Goal: Task Accomplishment & Management: Use online tool/utility

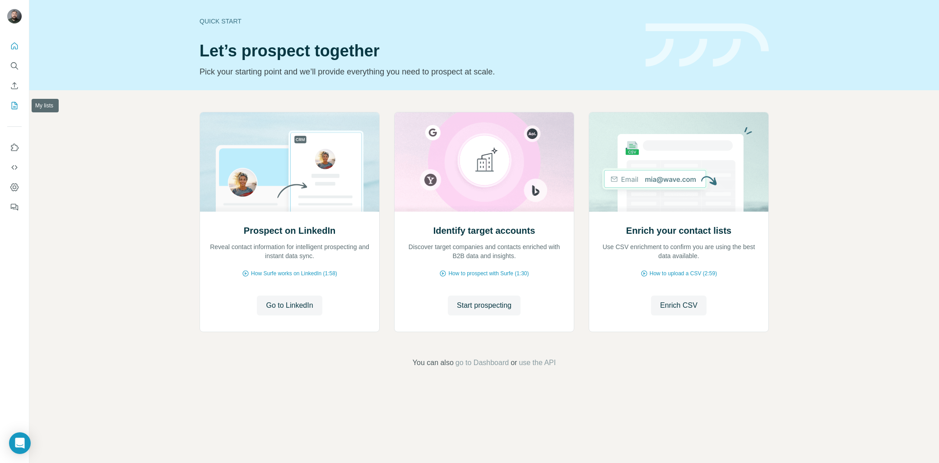
click at [14, 106] on icon "My lists" at bounding box center [14, 105] width 9 height 9
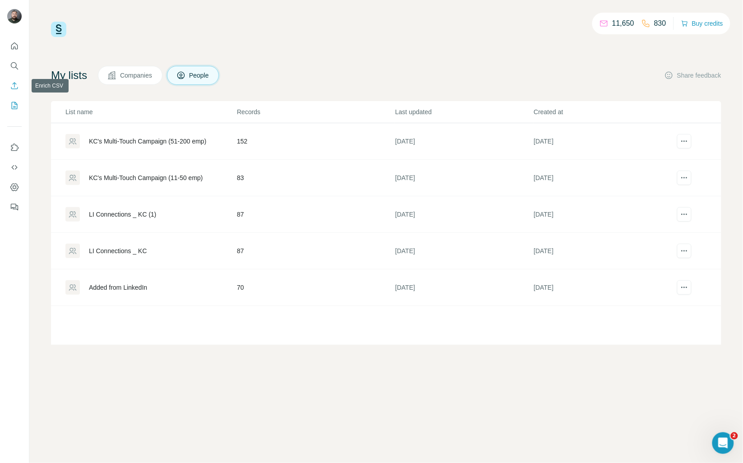
click at [19, 89] on button "Enrich CSV" at bounding box center [14, 86] width 14 height 16
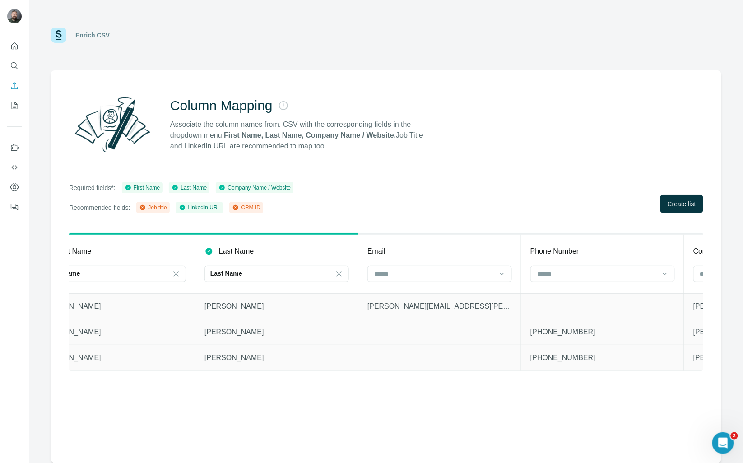
scroll to position [0, 206]
click at [432, 277] on input at bounding box center [429, 274] width 122 height 10
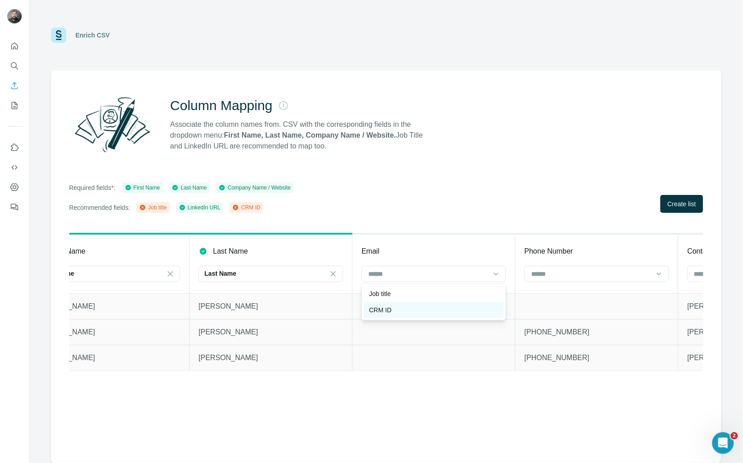
click at [394, 312] on div "CRM ID" at bounding box center [433, 310] width 129 height 9
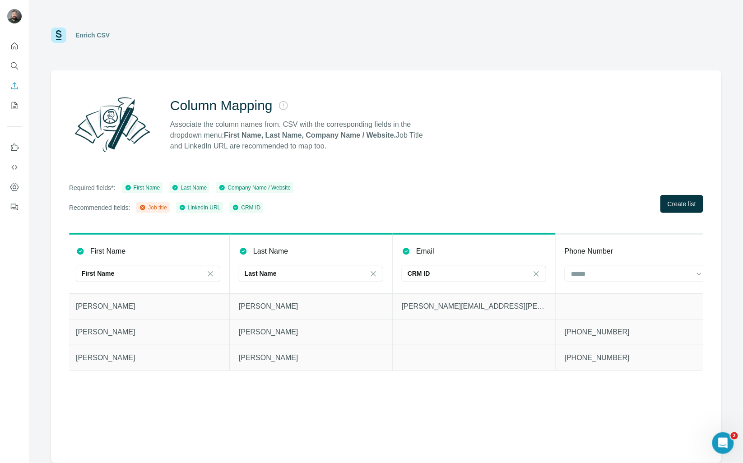
scroll to position [0, 0]
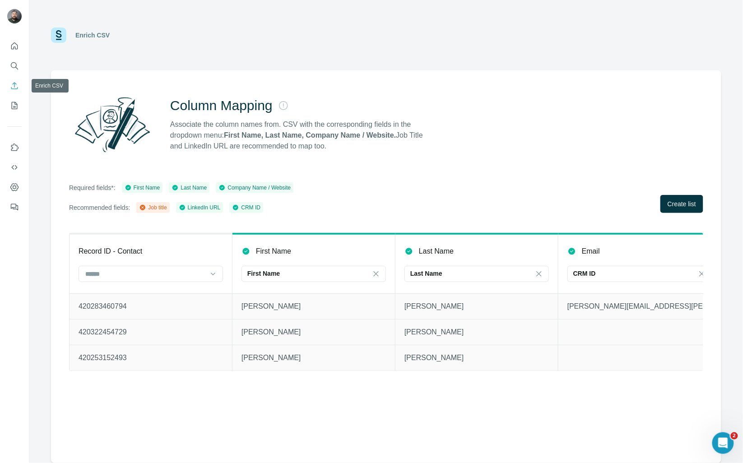
click at [13, 86] on icon "Enrich CSV" at bounding box center [14, 85] width 9 height 9
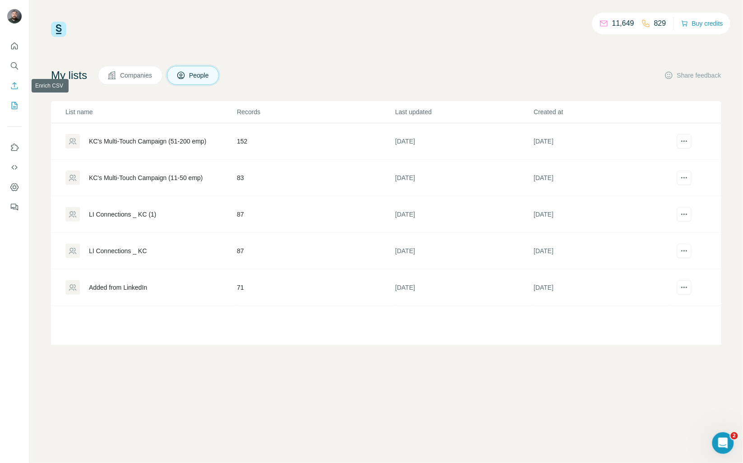
click at [16, 84] on icon "Enrich CSV" at bounding box center [14, 85] width 9 height 9
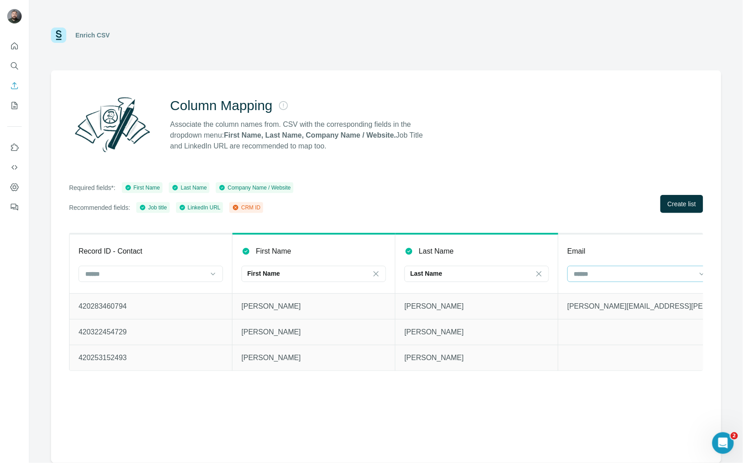
click at [622, 272] on input at bounding box center [635, 274] width 122 height 10
click at [613, 298] on div "CRM ID" at bounding box center [640, 293] width 129 height 9
click at [684, 206] on span "Create list" at bounding box center [682, 204] width 28 height 9
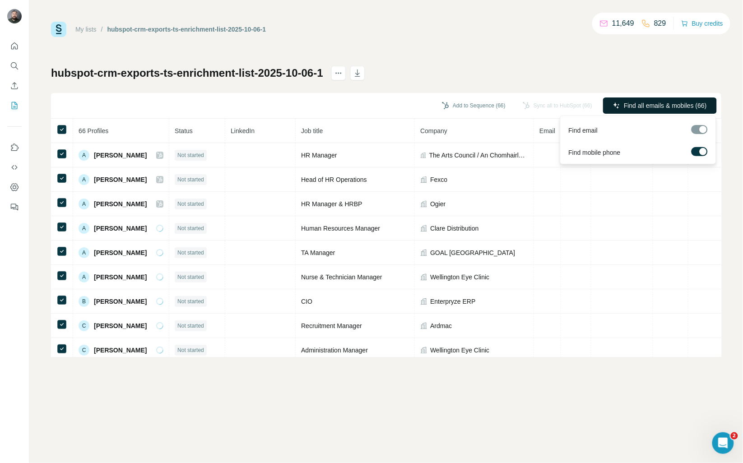
click at [660, 106] on span "Find all emails & mobiles (66)" at bounding box center [665, 105] width 83 height 9
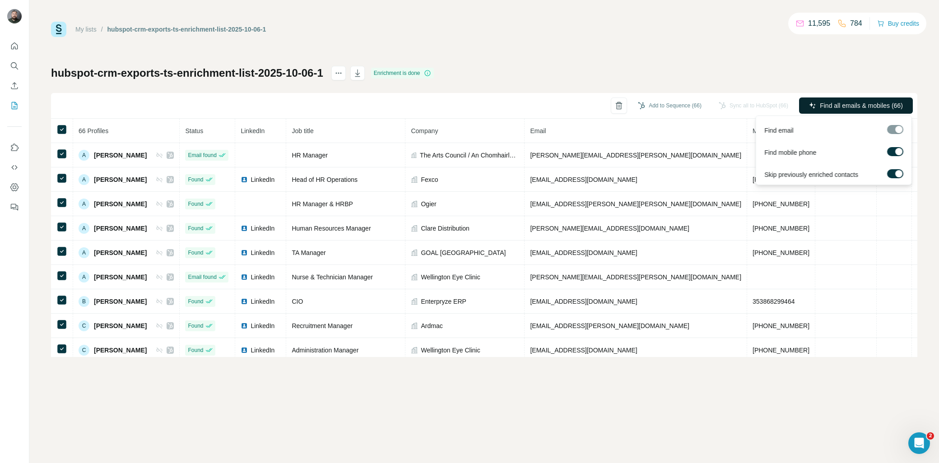
click at [862, 110] on span "Find all emails & mobiles (66)" at bounding box center [861, 105] width 83 height 9
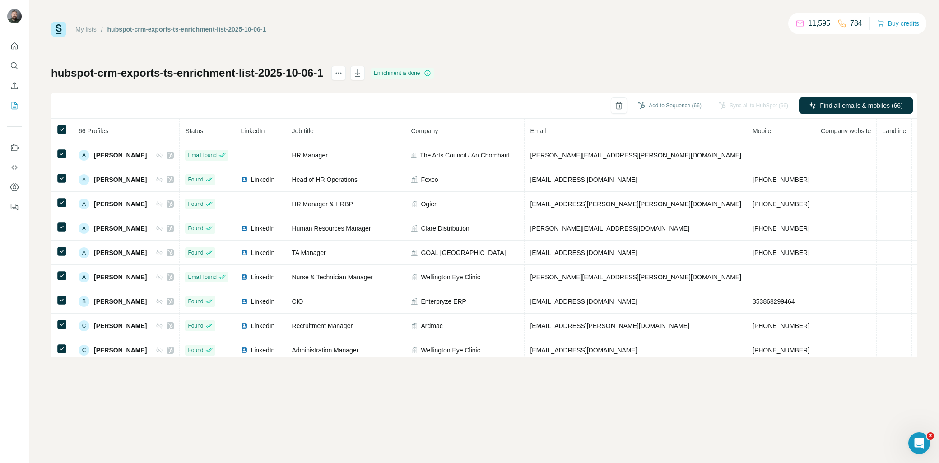
click at [156, 433] on button "Close" at bounding box center [148, 440] width 29 height 16
click at [746, 107] on div "Sync all to HubSpot (66)" at bounding box center [754, 106] width 82 height 16
click at [343, 75] on icon "actions" at bounding box center [338, 73] width 9 height 9
click at [633, 56] on div "My lists / hubspot-crm-exports-ts-enrichment-list-2025-10-06-1 11,595 784 Buy c…" at bounding box center [484, 190] width 867 height 336
click at [760, 107] on div "Sync all to HubSpot (66)" at bounding box center [754, 106] width 82 height 16
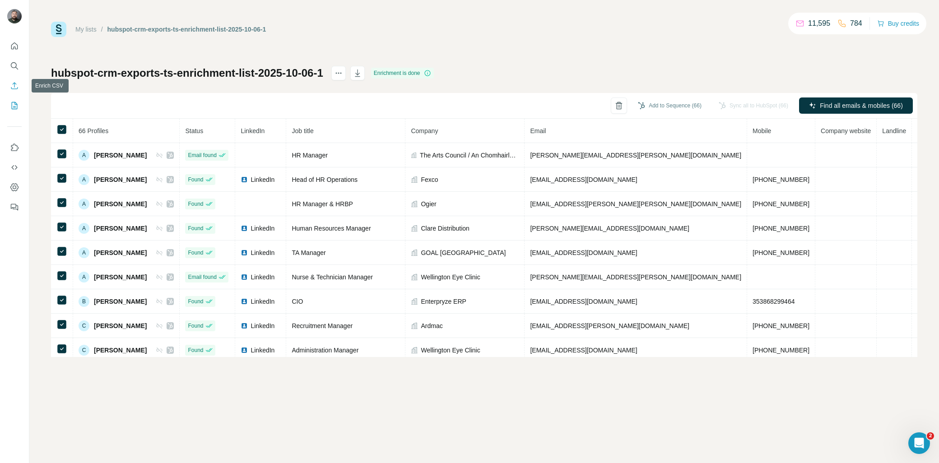
click at [14, 86] on icon "Enrich CSV" at bounding box center [14, 85] width 9 height 9
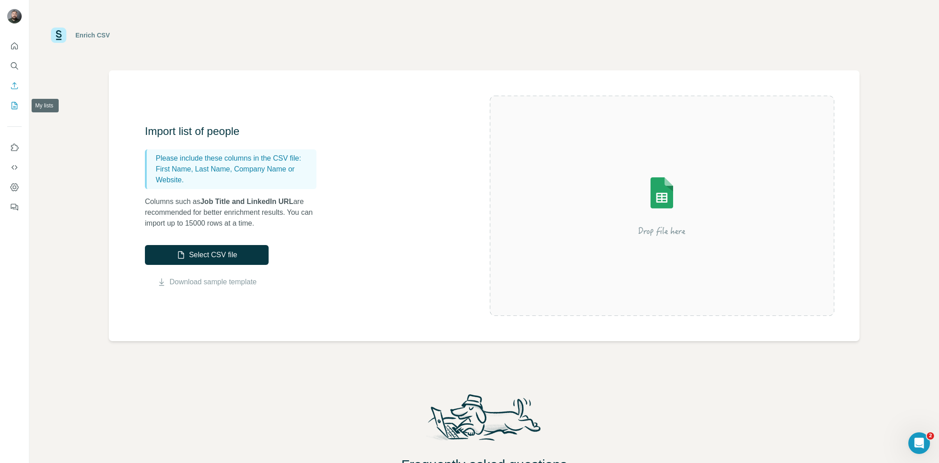
click at [13, 104] on icon "My lists" at bounding box center [14, 105] width 9 height 9
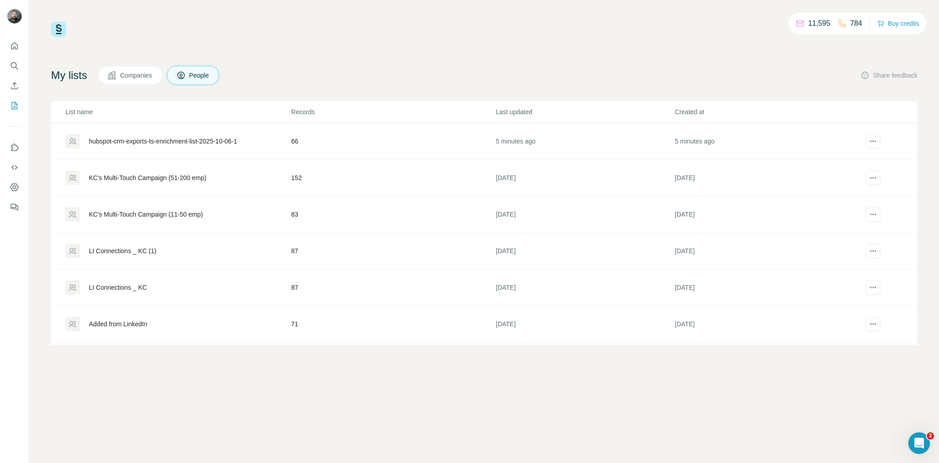
click at [237, 138] on div "hubspot-crm-exports-ts-enrichment-list-2025-10-06-1" at bounding box center [163, 141] width 148 height 9
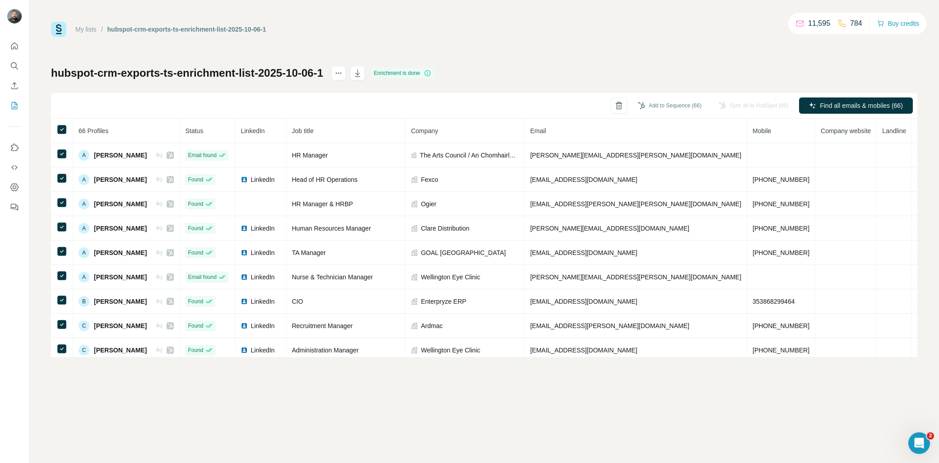
click at [766, 105] on div "Sync all to HubSpot (66)" at bounding box center [754, 106] width 82 height 16
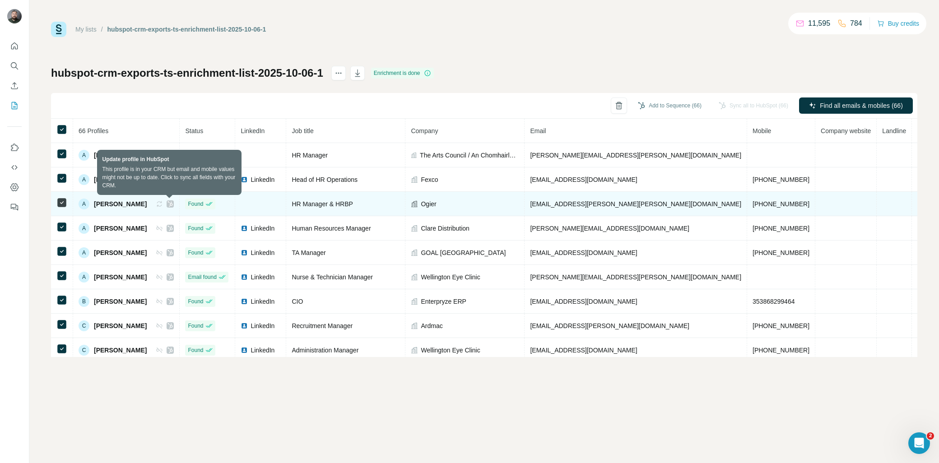
click at [163, 206] on icon at bounding box center [159, 204] width 7 height 7
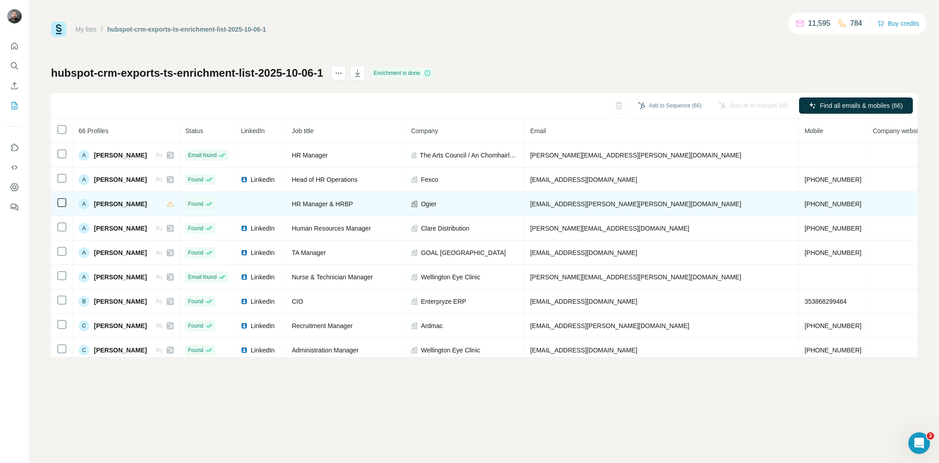
click at [737, 102] on div "Sync all to HubSpot (66)" at bounding box center [754, 106] width 82 height 16
click at [748, 105] on div "Sync all to HubSpot (66)" at bounding box center [754, 106] width 82 height 16
click at [343, 73] on icon "actions" at bounding box center [338, 73] width 9 height 9
click at [494, 60] on div "My lists / hubspot-crm-exports-ts-enrichment-list-2025-10-06-1 11,595 784 Buy c…" at bounding box center [484, 190] width 867 height 336
click at [15, 49] on icon "Quick start" at bounding box center [14, 46] width 9 height 9
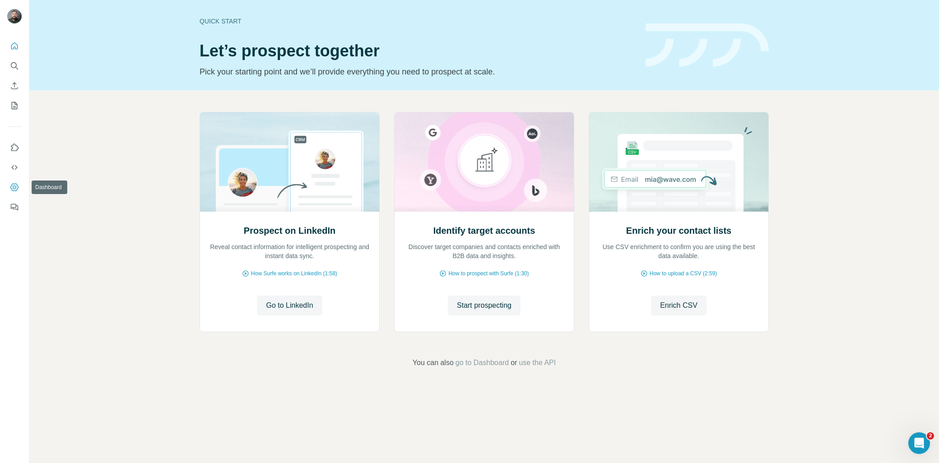
click at [13, 185] on icon "Dashboard" at bounding box center [14, 187] width 9 height 9
click at [20, 84] on button "Enrich CSV" at bounding box center [14, 86] width 14 height 16
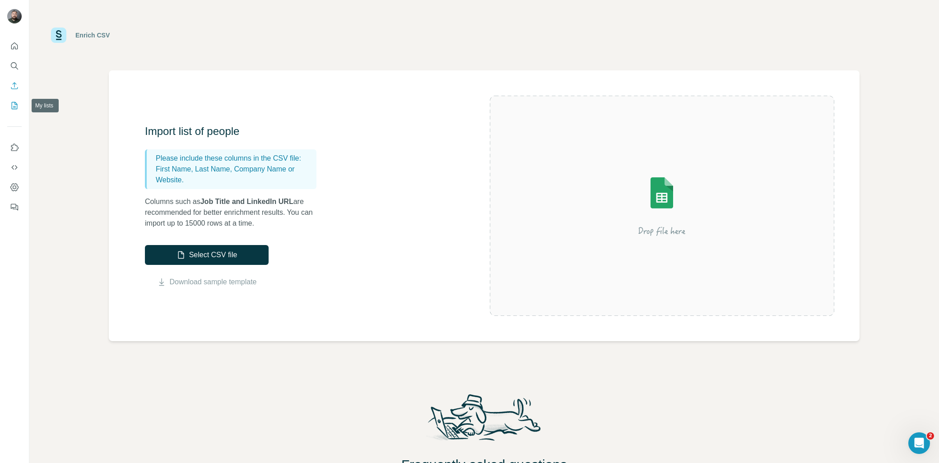
click at [15, 102] on icon "My lists" at bounding box center [15, 105] width 6 height 7
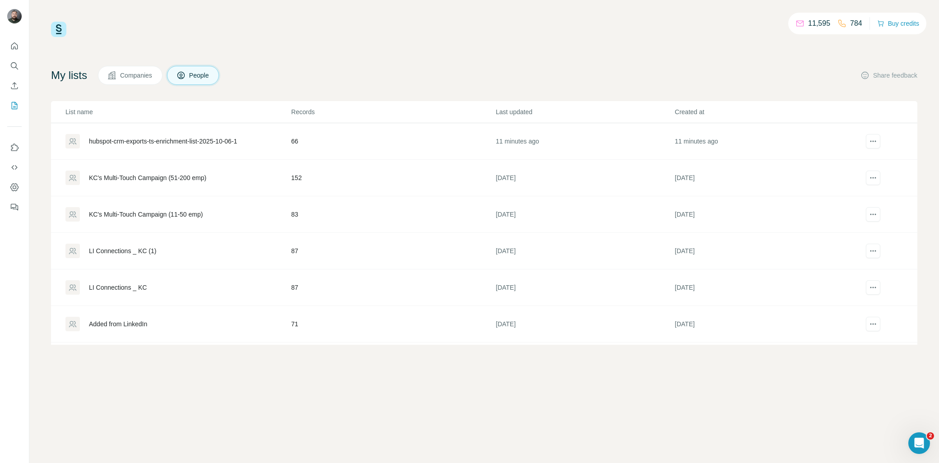
click at [186, 141] on div "hubspot-crm-exports-ts-enrichment-list-2025-10-06-1" at bounding box center [163, 141] width 148 height 9
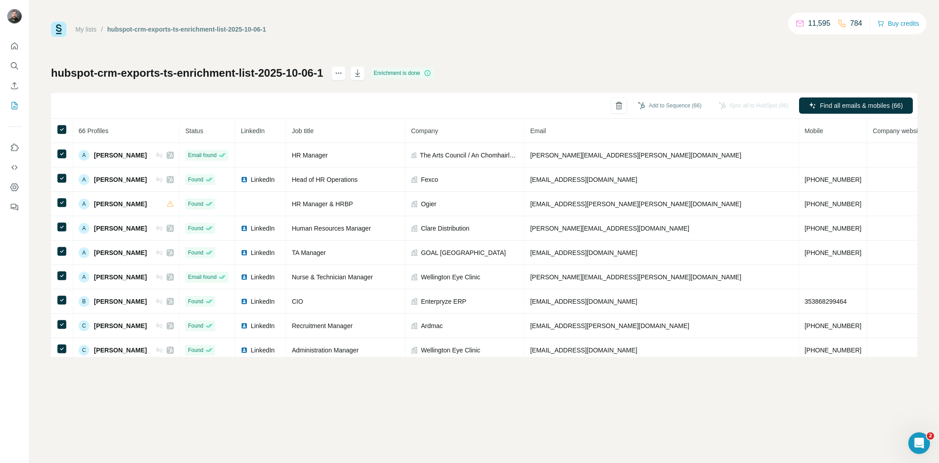
click at [627, 63] on div "My lists / hubspot-crm-exports-ts-enrichment-list-2025-10-06-1 11,595 784 Buy c…" at bounding box center [484, 190] width 867 height 336
click at [14, 87] on icon "Enrich CSV" at bounding box center [14, 85] width 7 height 7
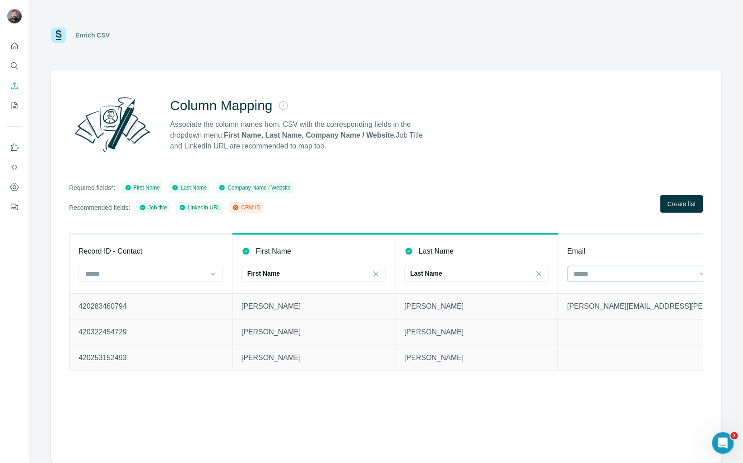
click at [612, 272] on input at bounding box center [635, 274] width 122 height 10
click at [605, 295] on div "CRM ID" at bounding box center [640, 293] width 129 height 9
click at [679, 201] on span "Create list" at bounding box center [682, 204] width 28 height 9
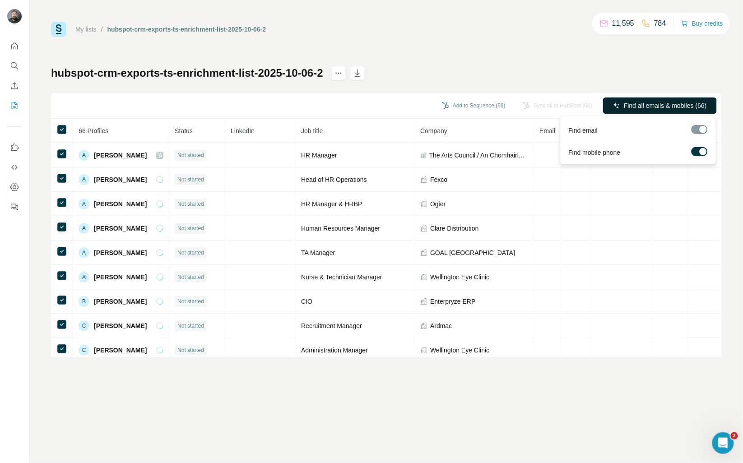
click at [657, 105] on span "Find all emails & mobiles (66)" at bounding box center [665, 105] width 83 height 9
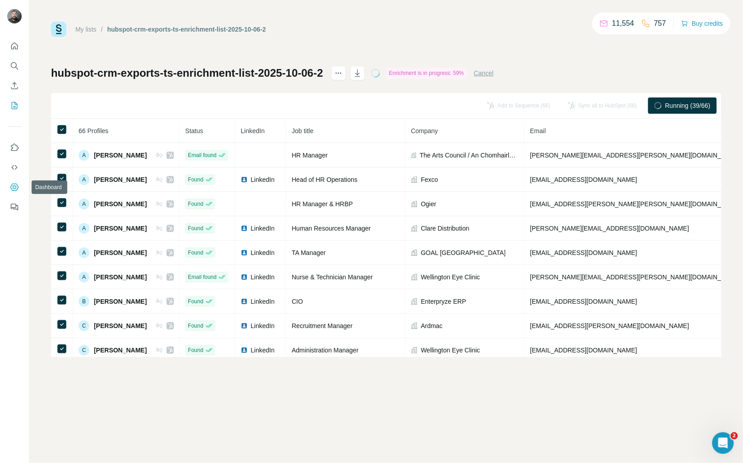
click at [17, 186] on icon "Dashboard" at bounding box center [14, 187] width 8 height 8
click at [17, 106] on icon "My lists" at bounding box center [14, 105] width 9 height 9
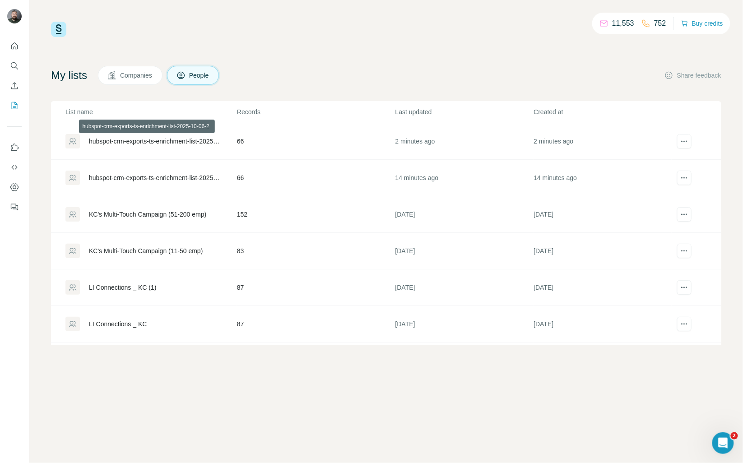
click at [195, 138] on div "hubspot-crm-exports-ts-enrichment-list-2025-10-06-2" at bounding box center [155, 141] width 133 height 9
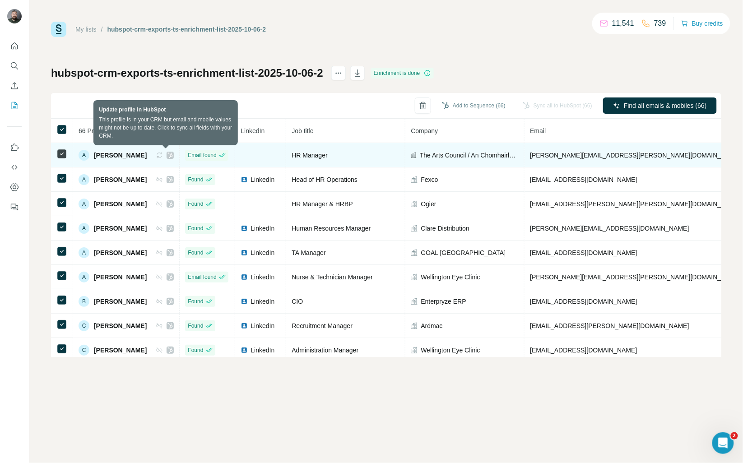
click at [159, 156] on icon at bounding box center [158, 155] width 2 height 3
